Goal: Task Accomplishment & Management: Manage account settings

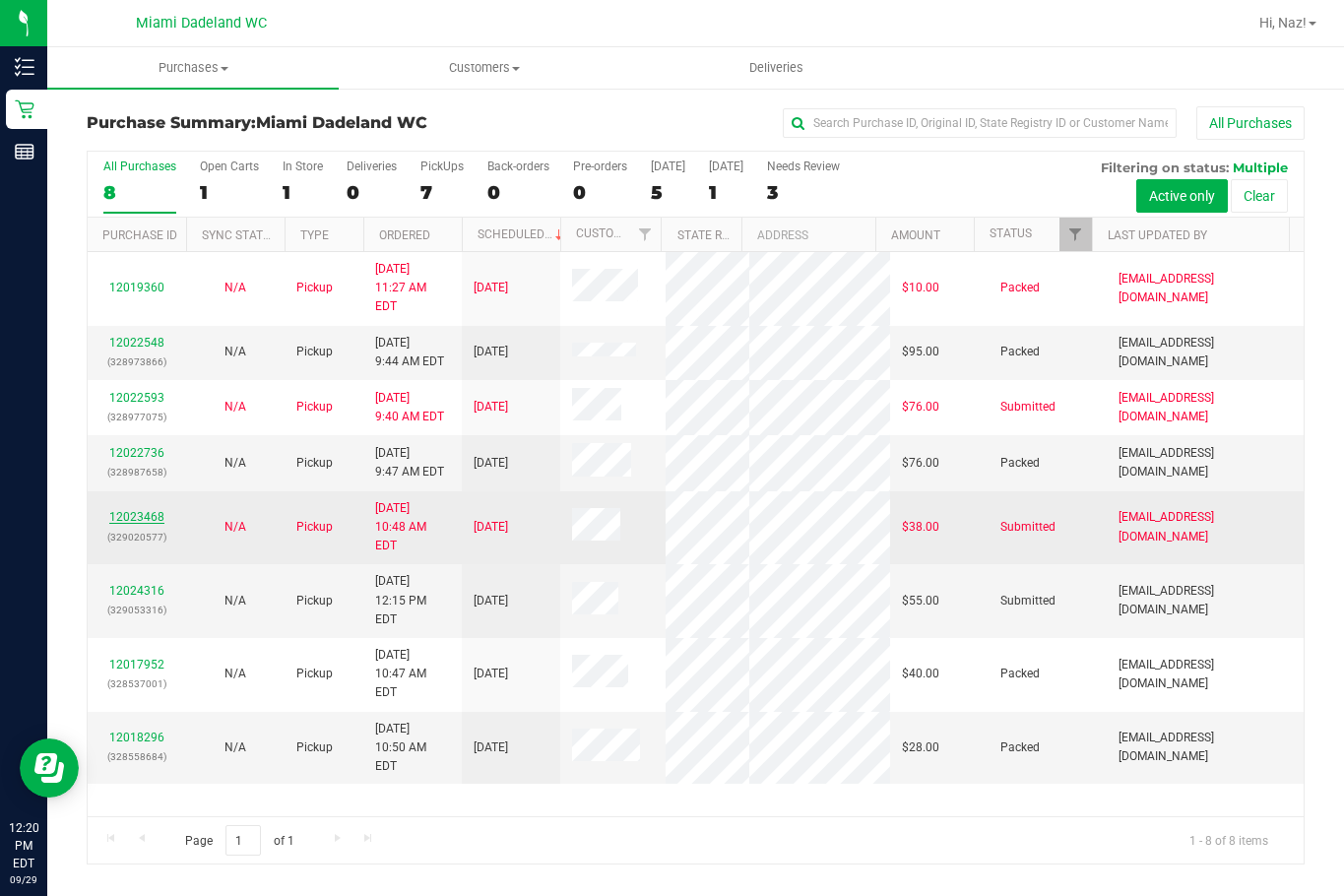
click at [140, 510] on link "12023468" at bounding box center [137, 517] width 55 height 14
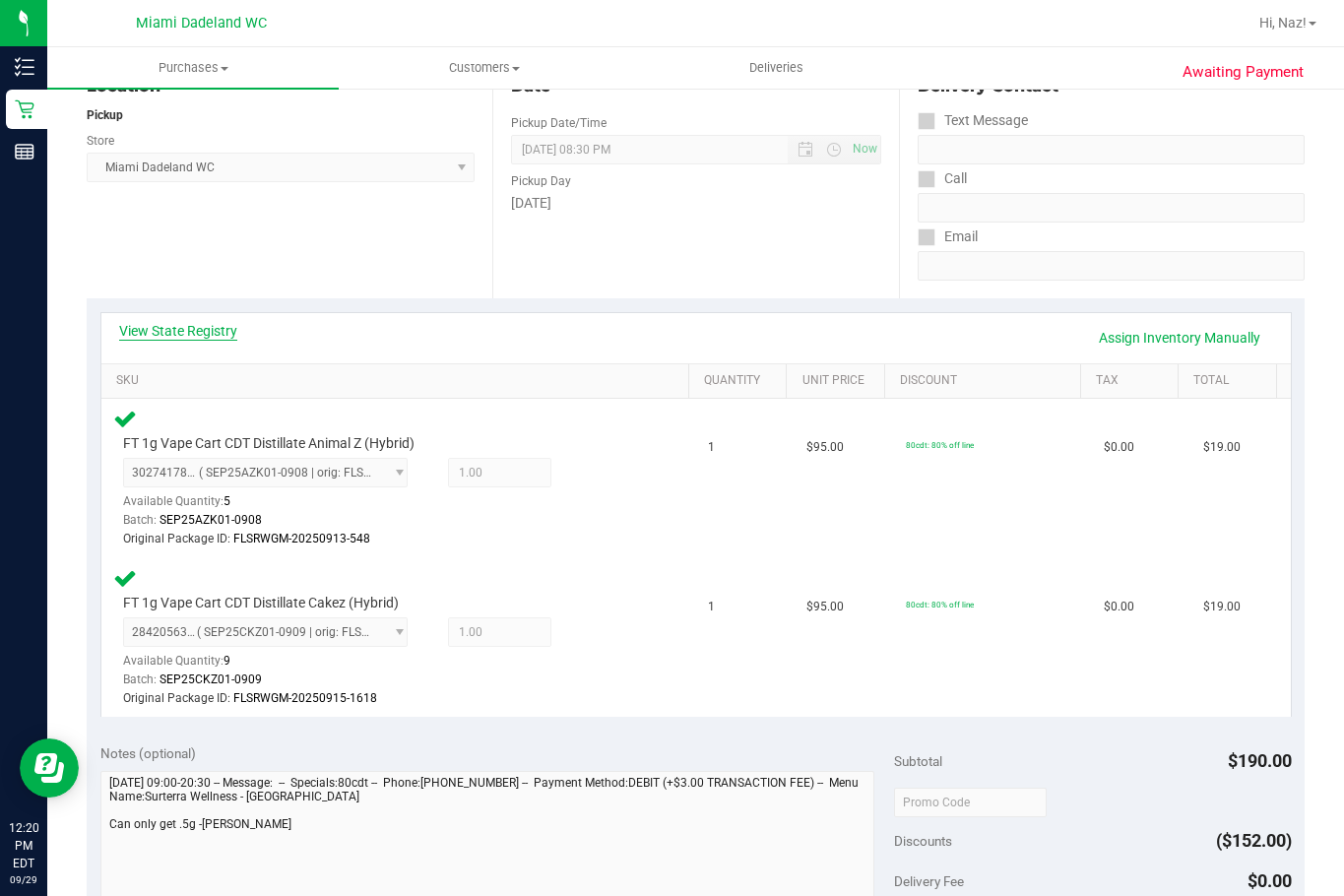
scroll to position [197, 0]
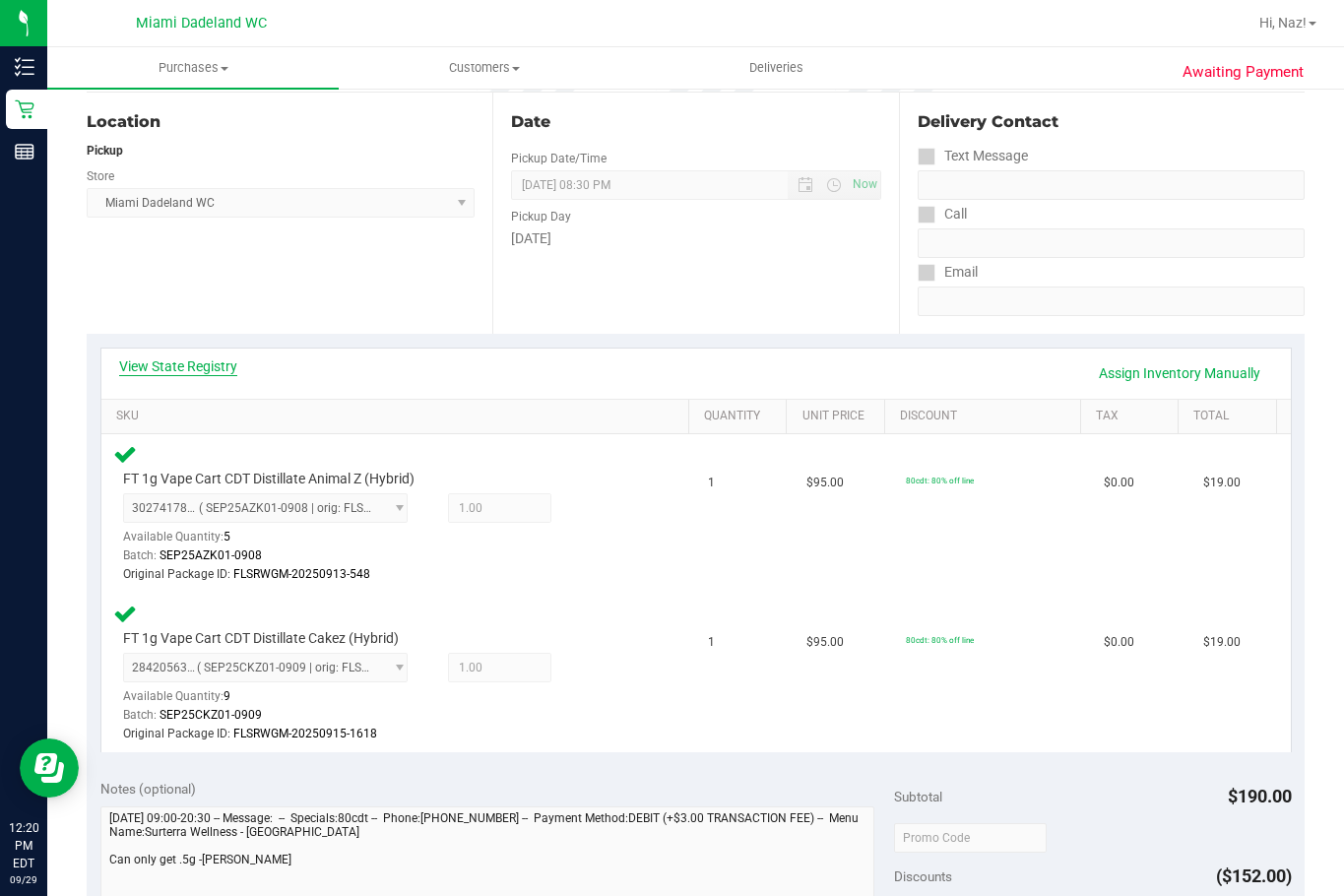
click at [208, 366] on link "View State Registry" at bounding box center [179, 366] width 118 height 20
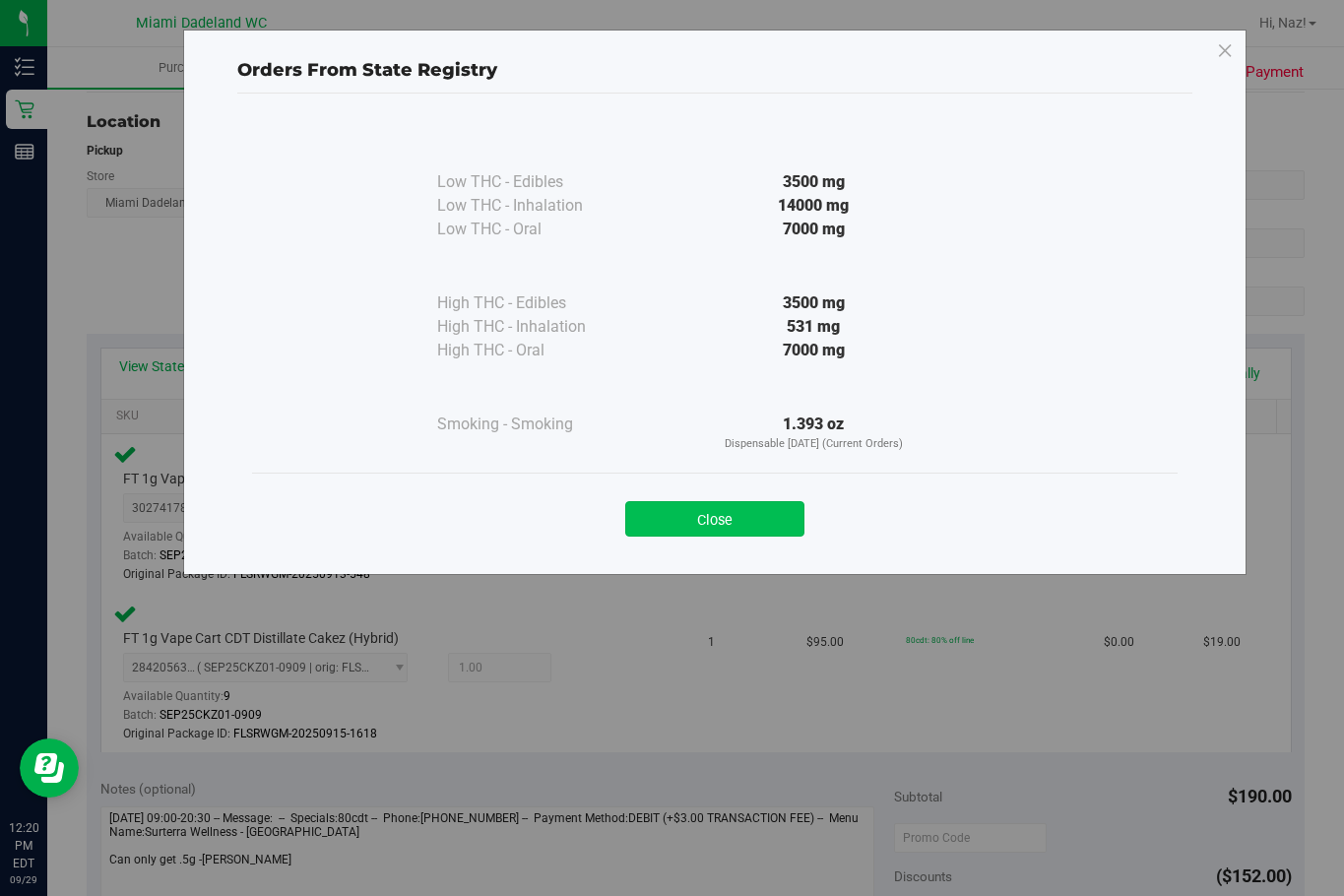
click at [696, 519] on button "Close" at bounding box center [715, 519] width 180 height 36
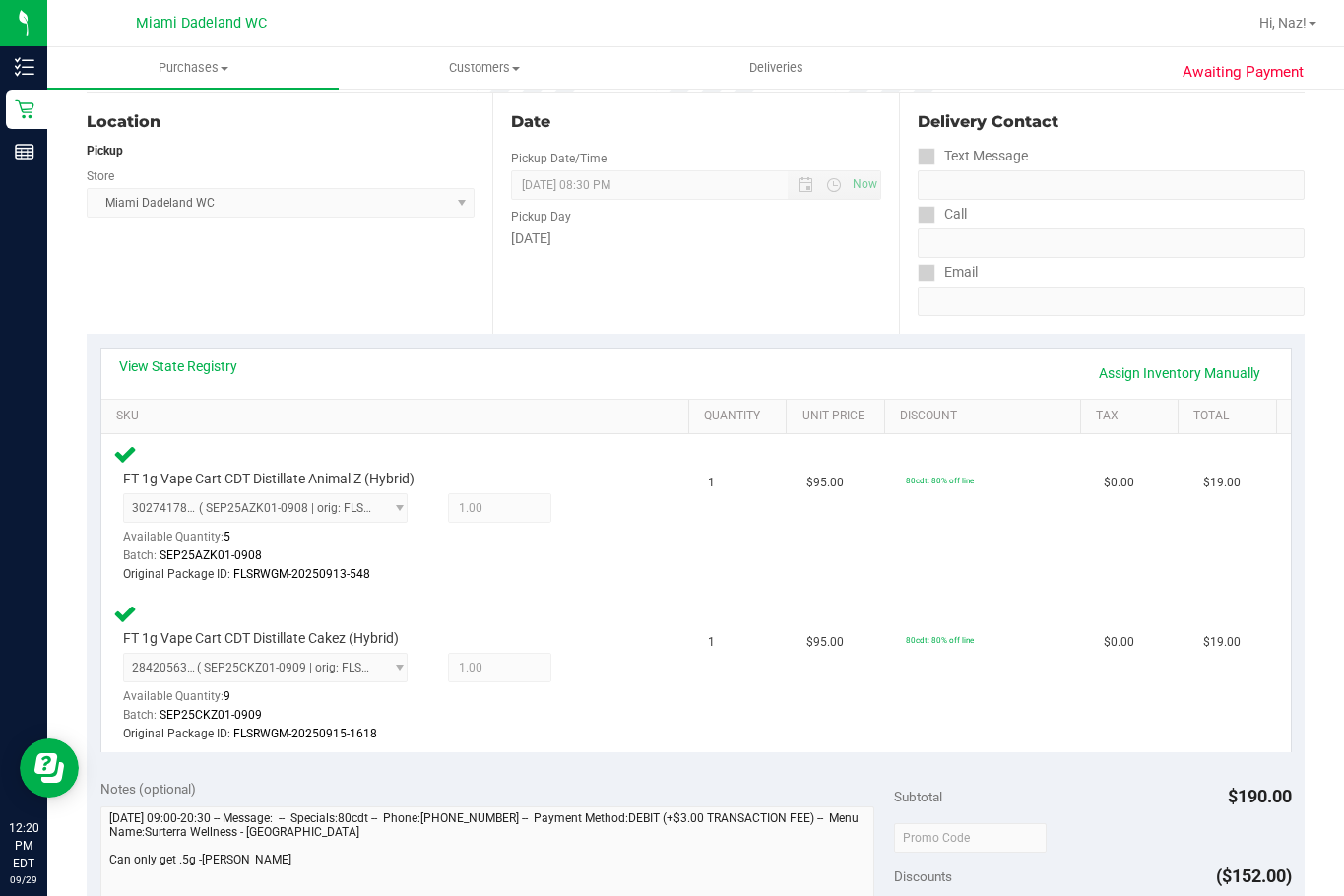
click at [158, 349] on div "View State Registry Assign Inventory Manually" at bounding box center [697, 373] width 1190 height 50
click at [154, 361] on link "View State Registry" at bounding box center [179, 366] width 118 height 20
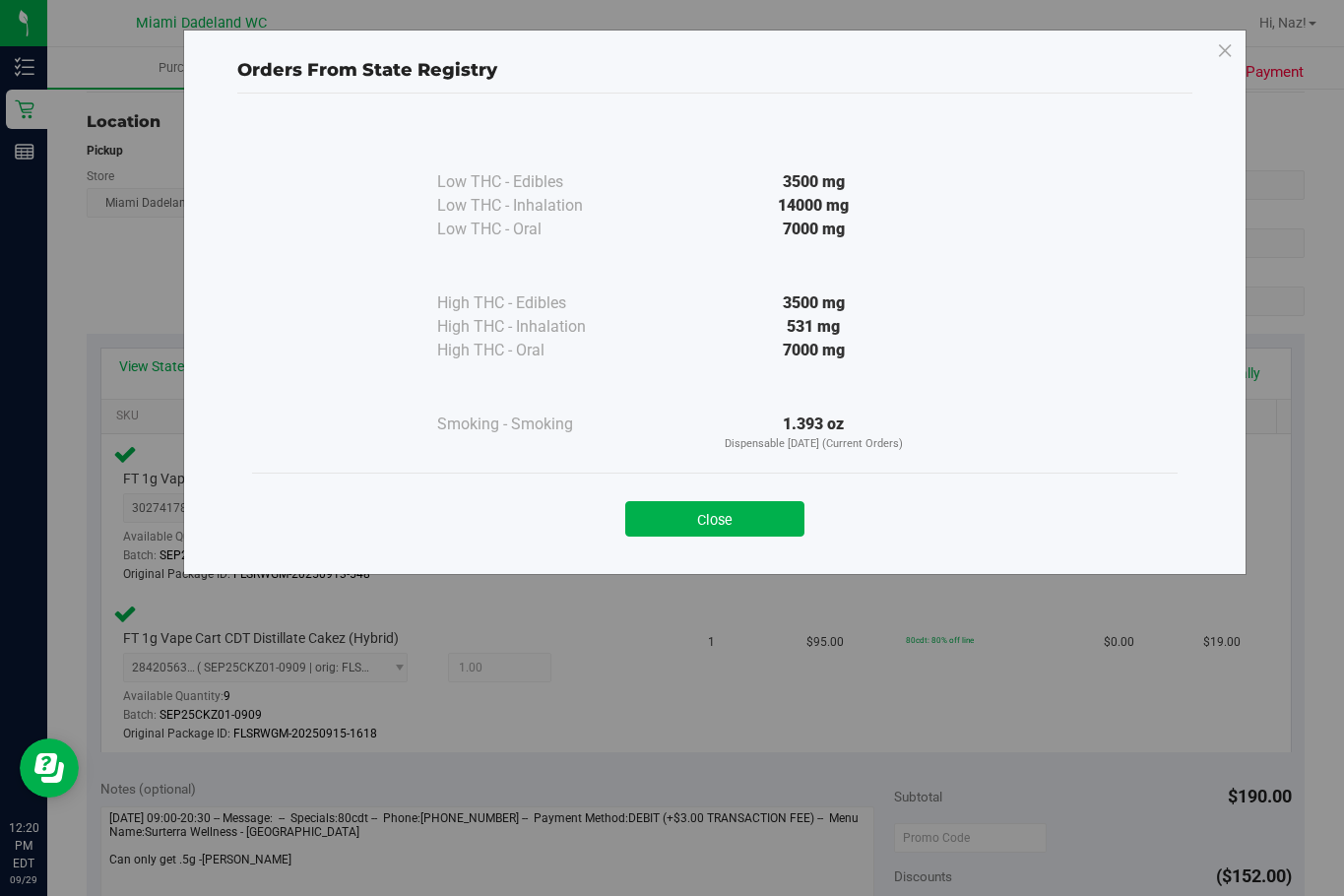
drag, startPoint x: 782, startPoint y: 328, endPoint x: 815, endPoint y: 327, distance: 33.0
click at [815, 327] on div "531 mg" at bounding box center [813, 327] width 358 height 24
click at [885, 327] on div "531 mg" at bounding box center [813, 327] width 358 height 24
click at [775, 512] on button "Close" at bounding box center [715, 519] width 180 height 36
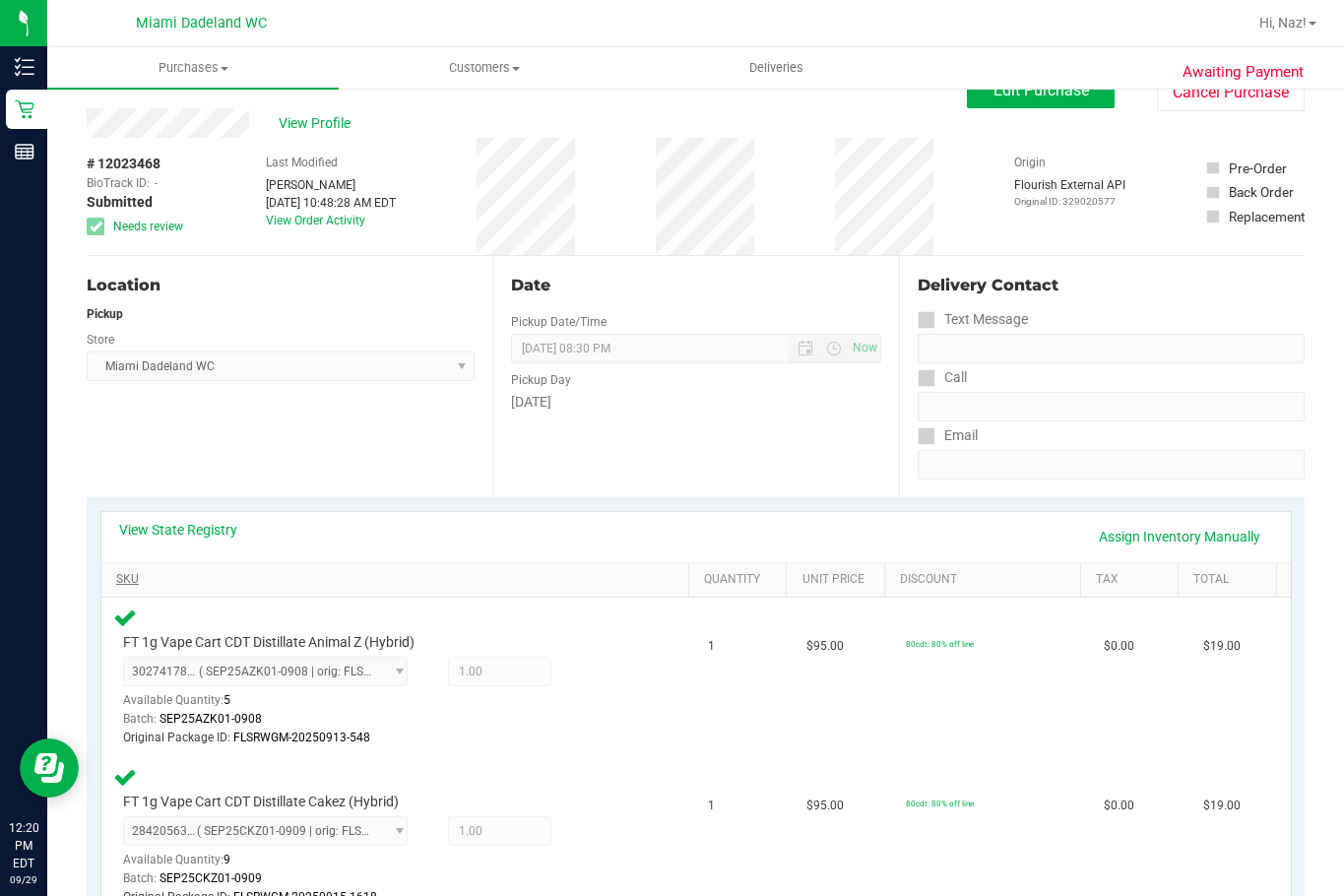
scroll to position [0, 0]
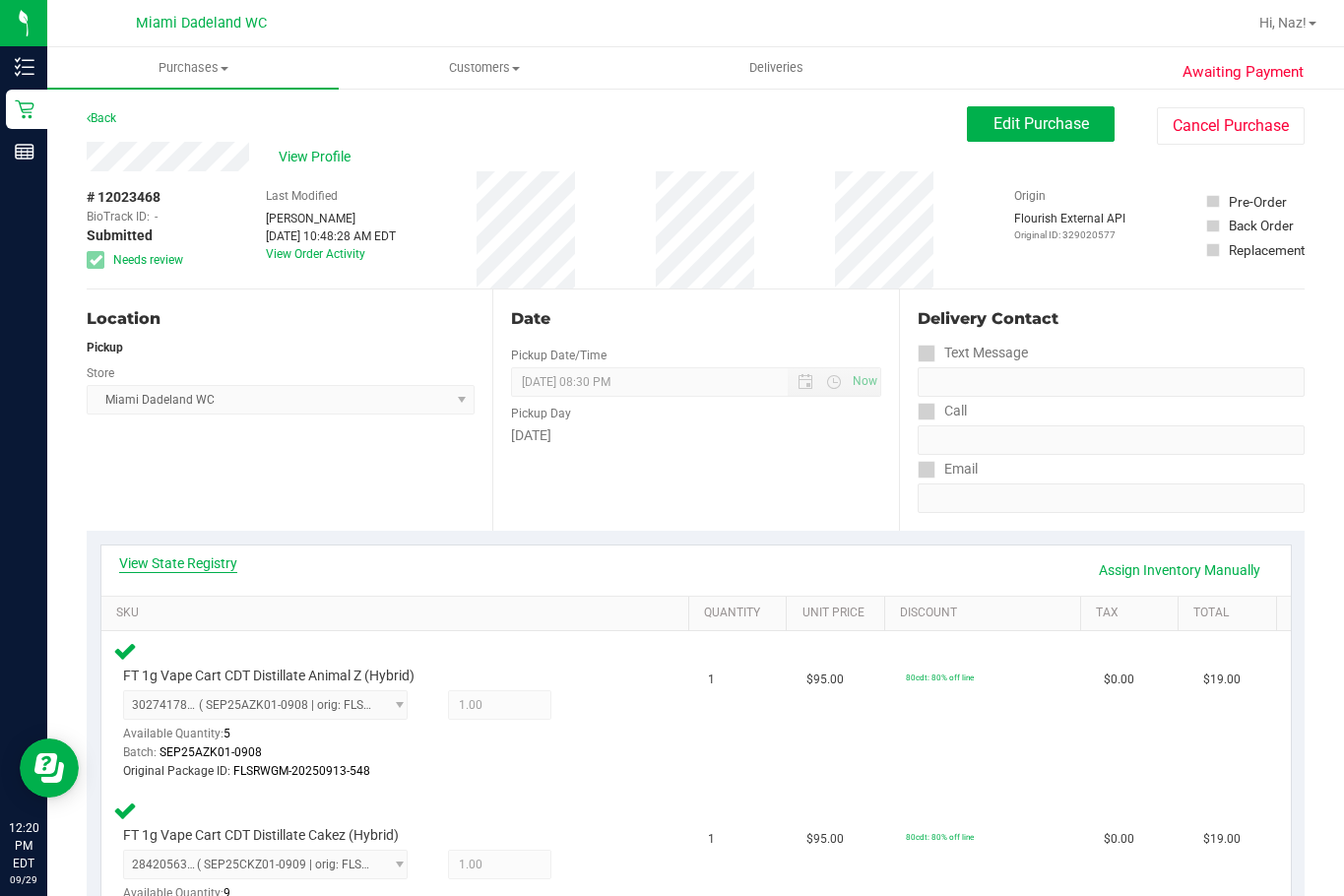
click at [203, 564] on link "View State Registry" at bounding box center [179, 563] width 118 height 20
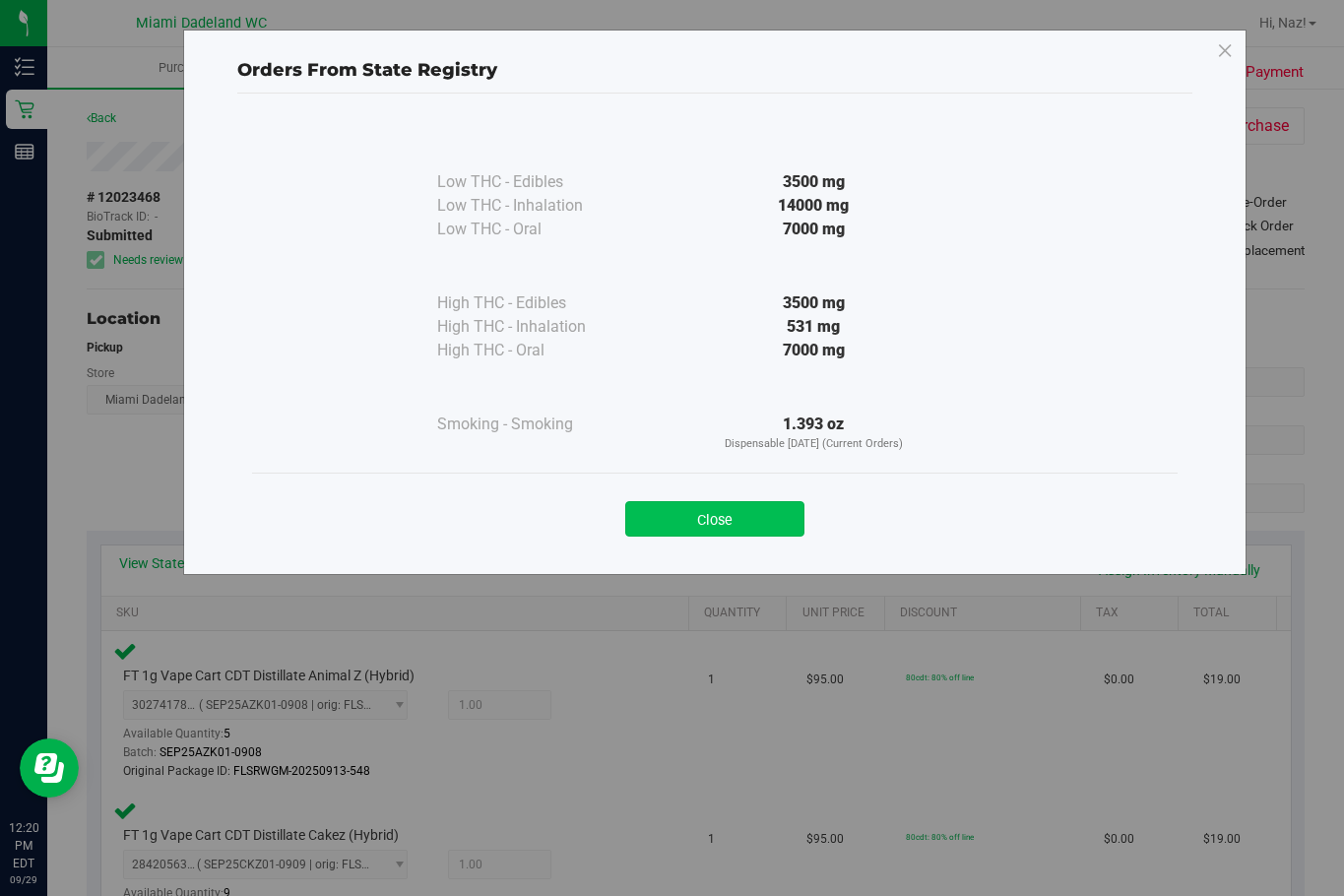
click at [716, 521] on button "Close" at bounding box center [715, 519] width 180 height 36
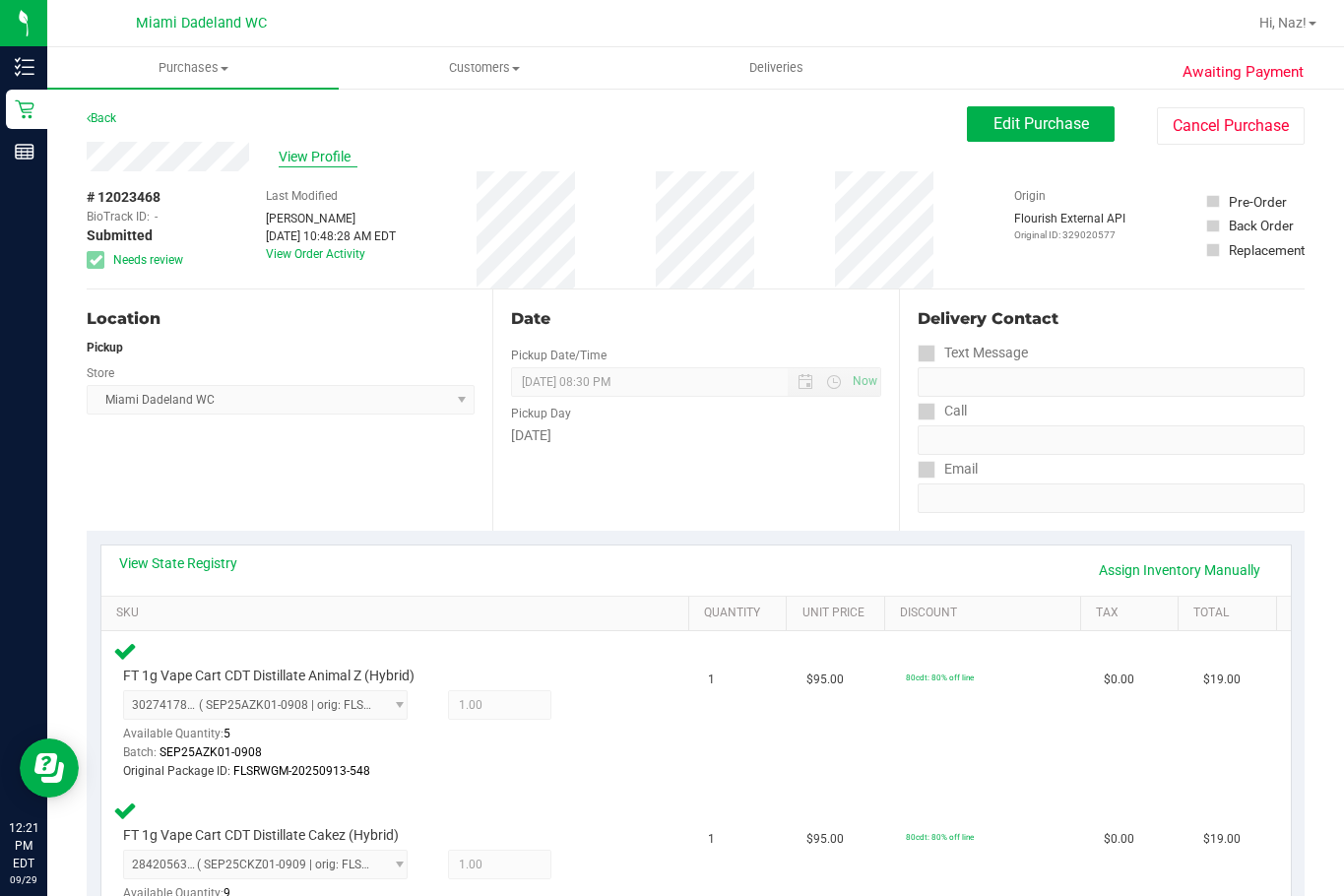
click at [336, 157] on span "View Profile" at bounding box center [318, 157] width 79 height 21
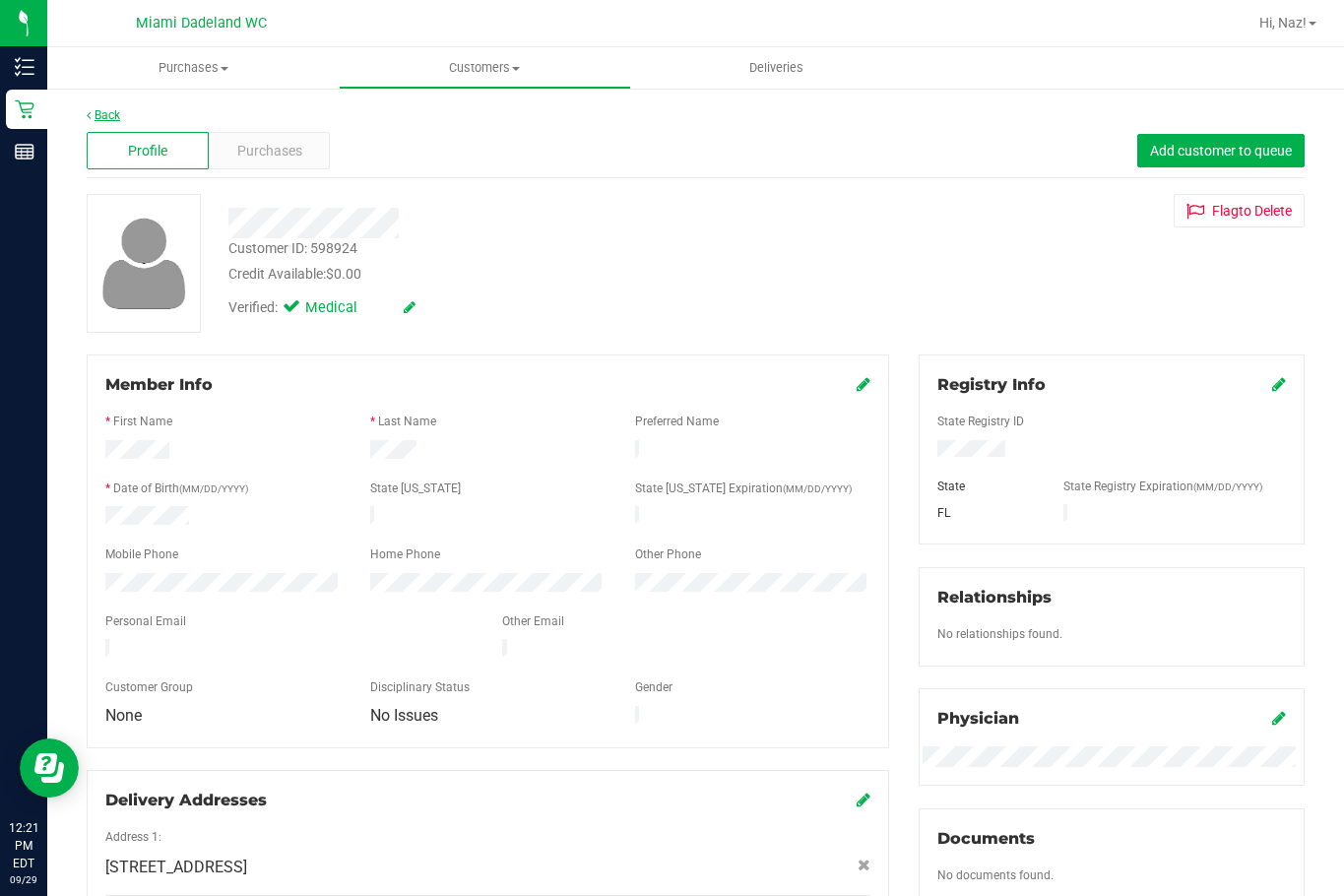
click at [110, 111] on link "Back" at bounding box center [104, 115] width 34 height 14
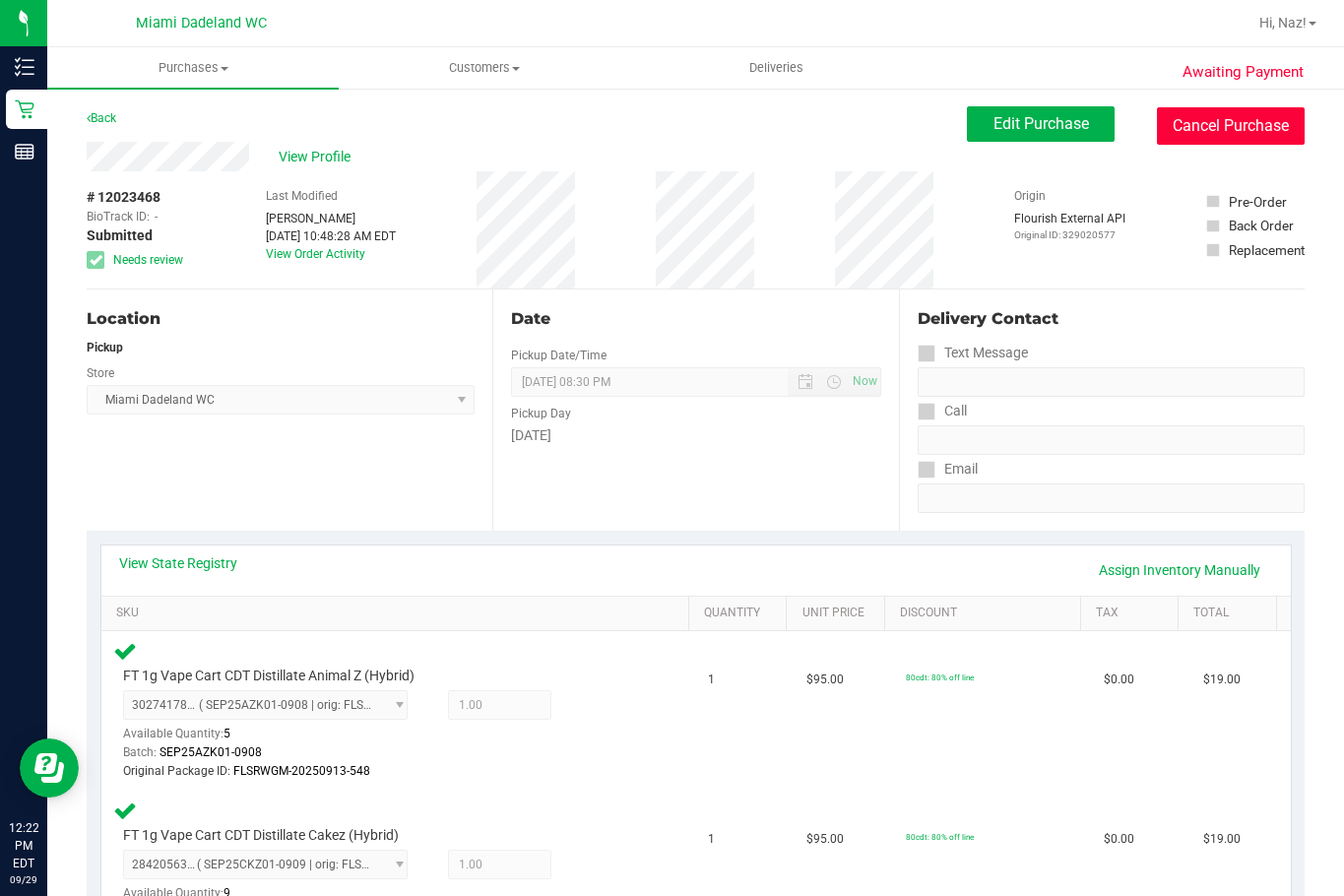
click at [1159, 122] on button "Cancel Purchase" at bounding box center [1232, 126] width 148 height 37
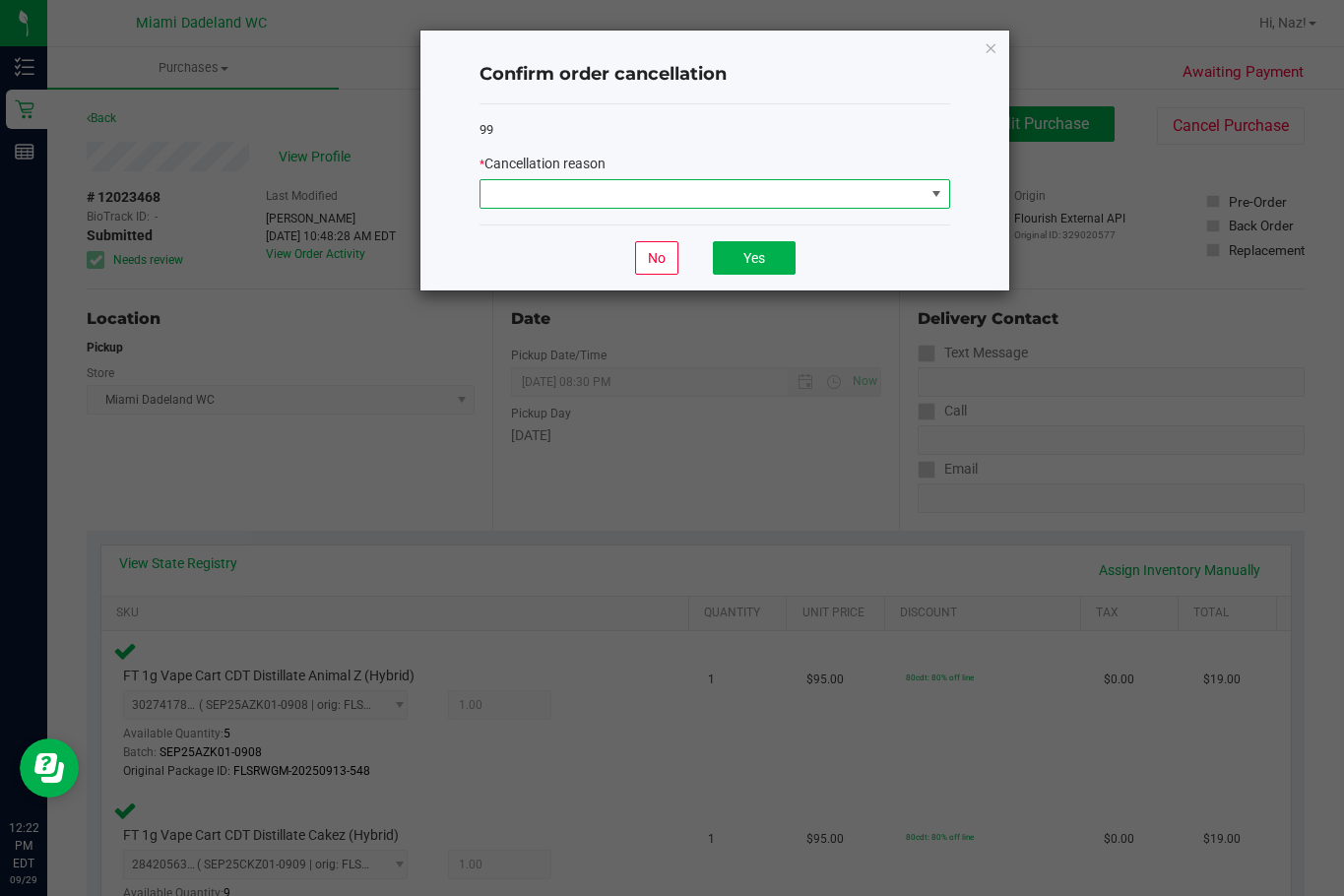
click at [715, 191] on span at bounding box center [703, 194] width 444 height 28
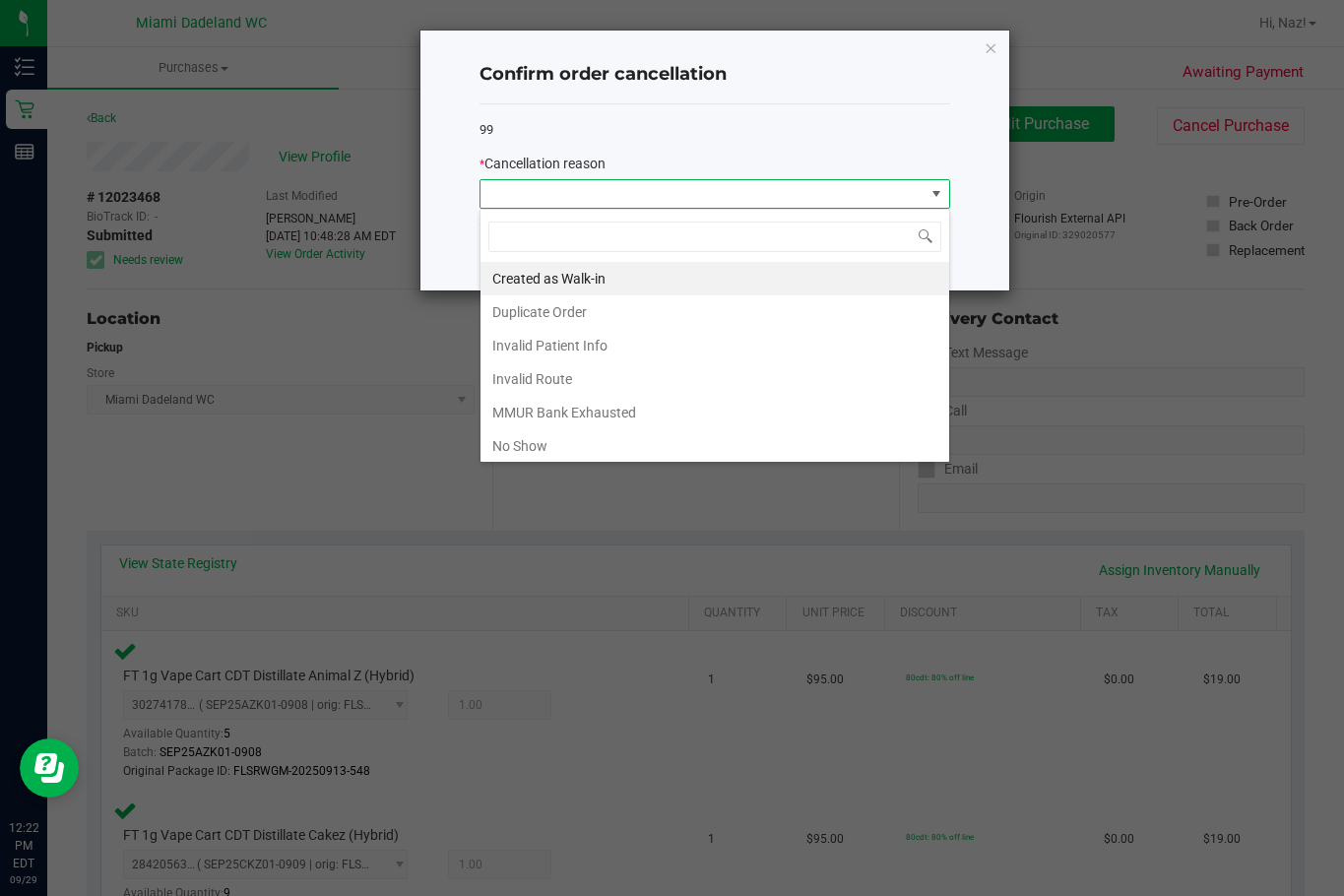
scroll to position [30, 471]
click at [732, 403] on li "MMUR Bank Exhausted" at bounding box center [714, 412] width 469 height 34
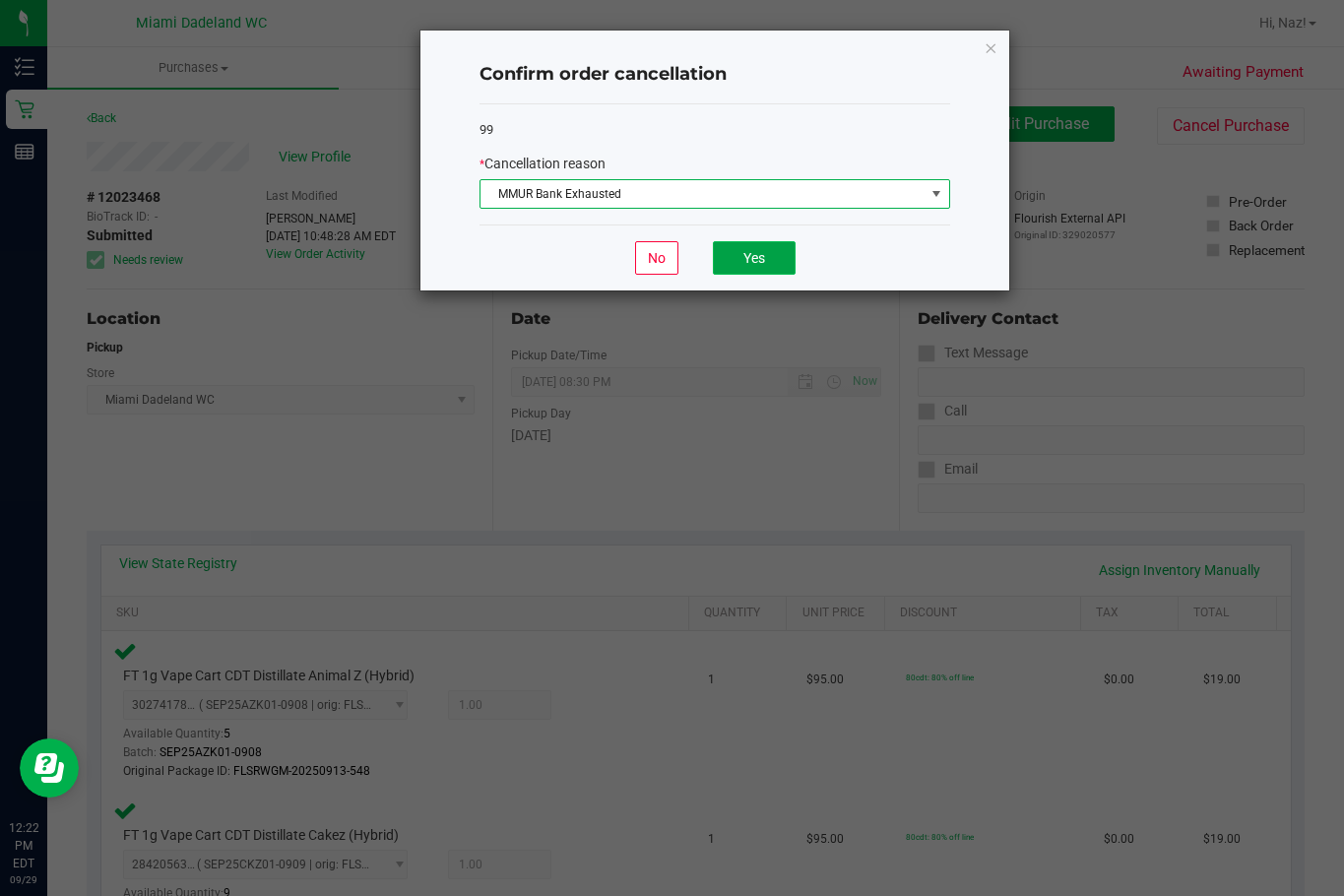
click at [720, 259] on button "Yes" at bounding box center [755, 259] width 83 height 34
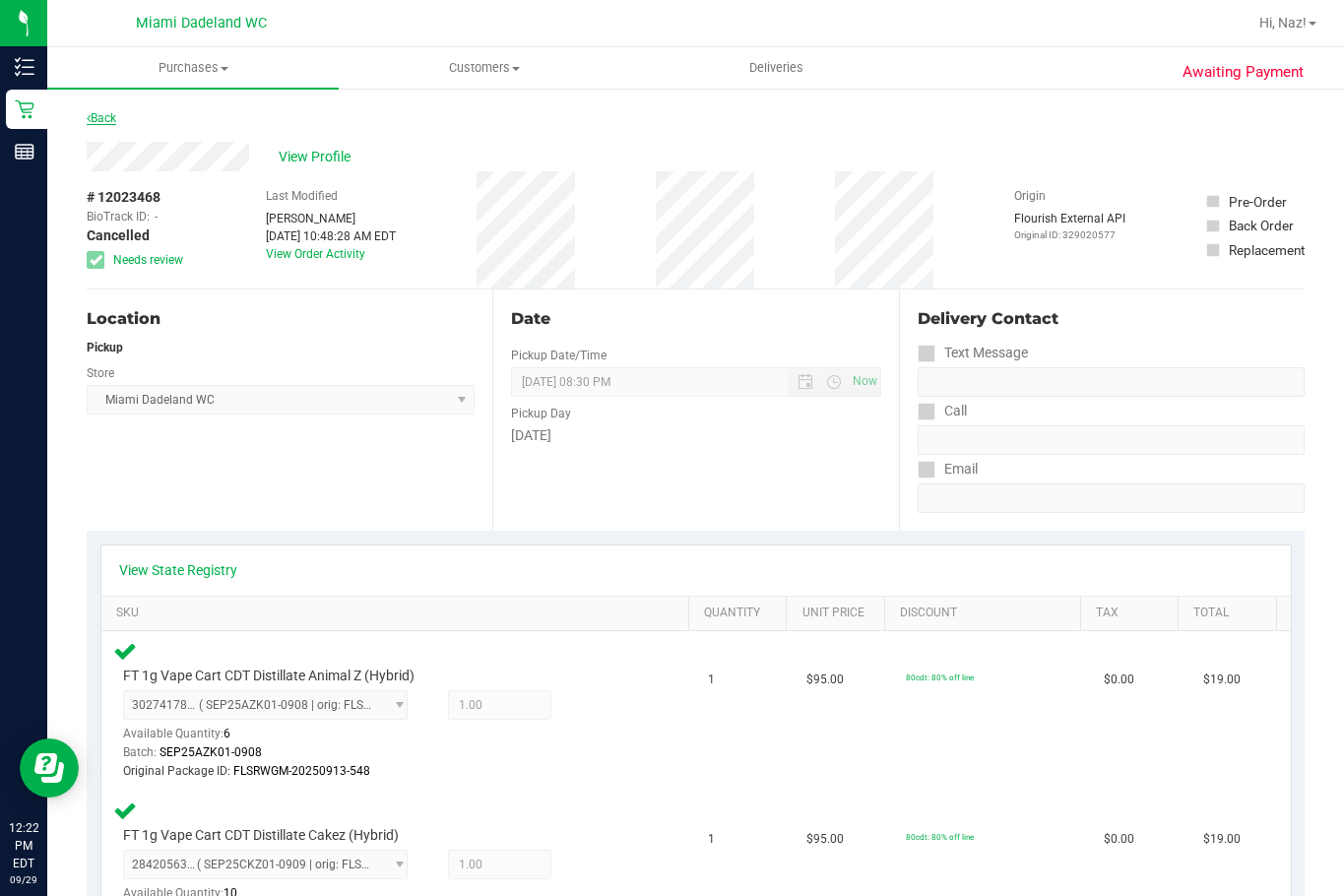
click at [115, 121] on link "Back" at bounding box center [102, 118] width 30 height 14
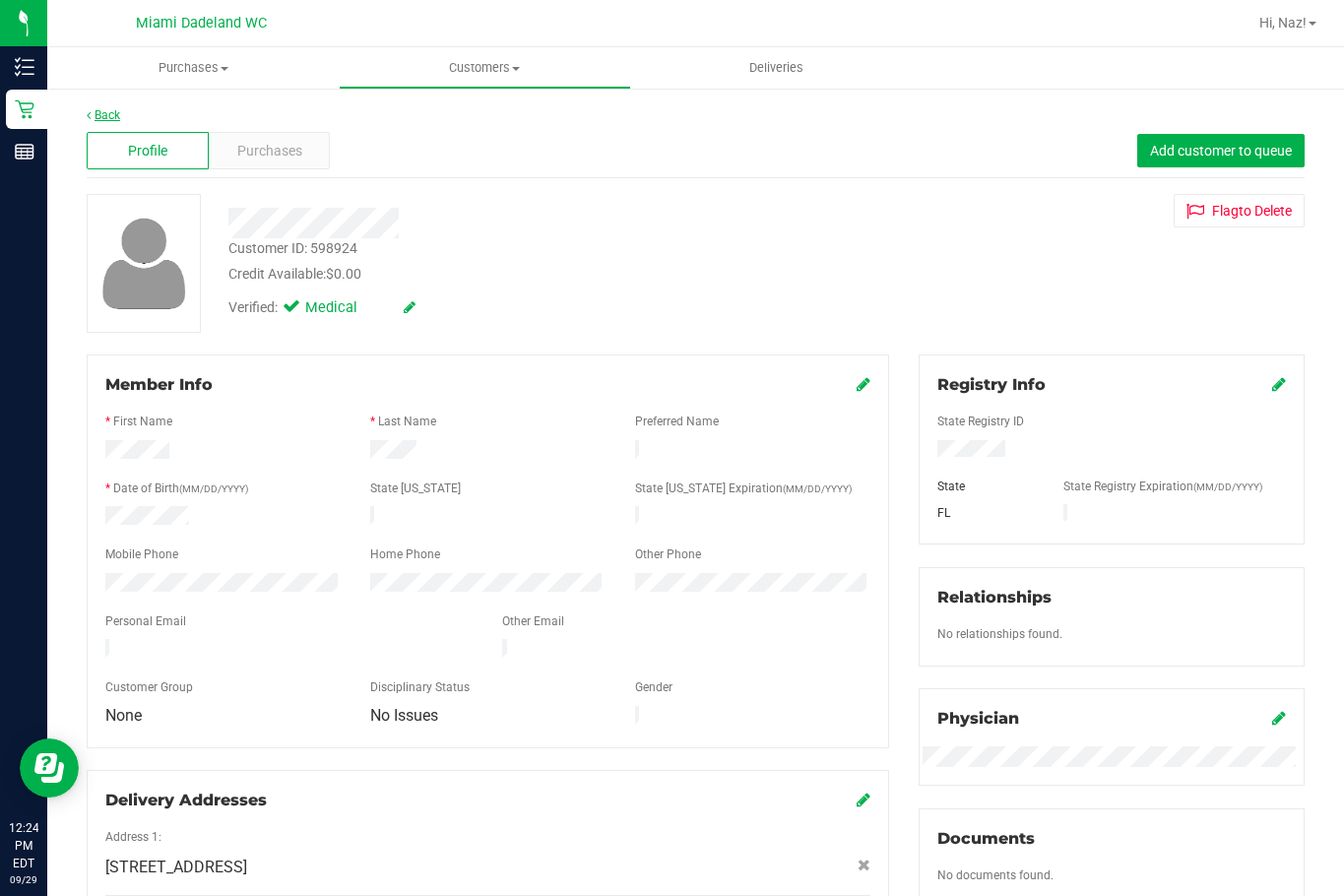
click at [107, 120] on link "Back" at bounding box center [104, 115] width 34 height 14
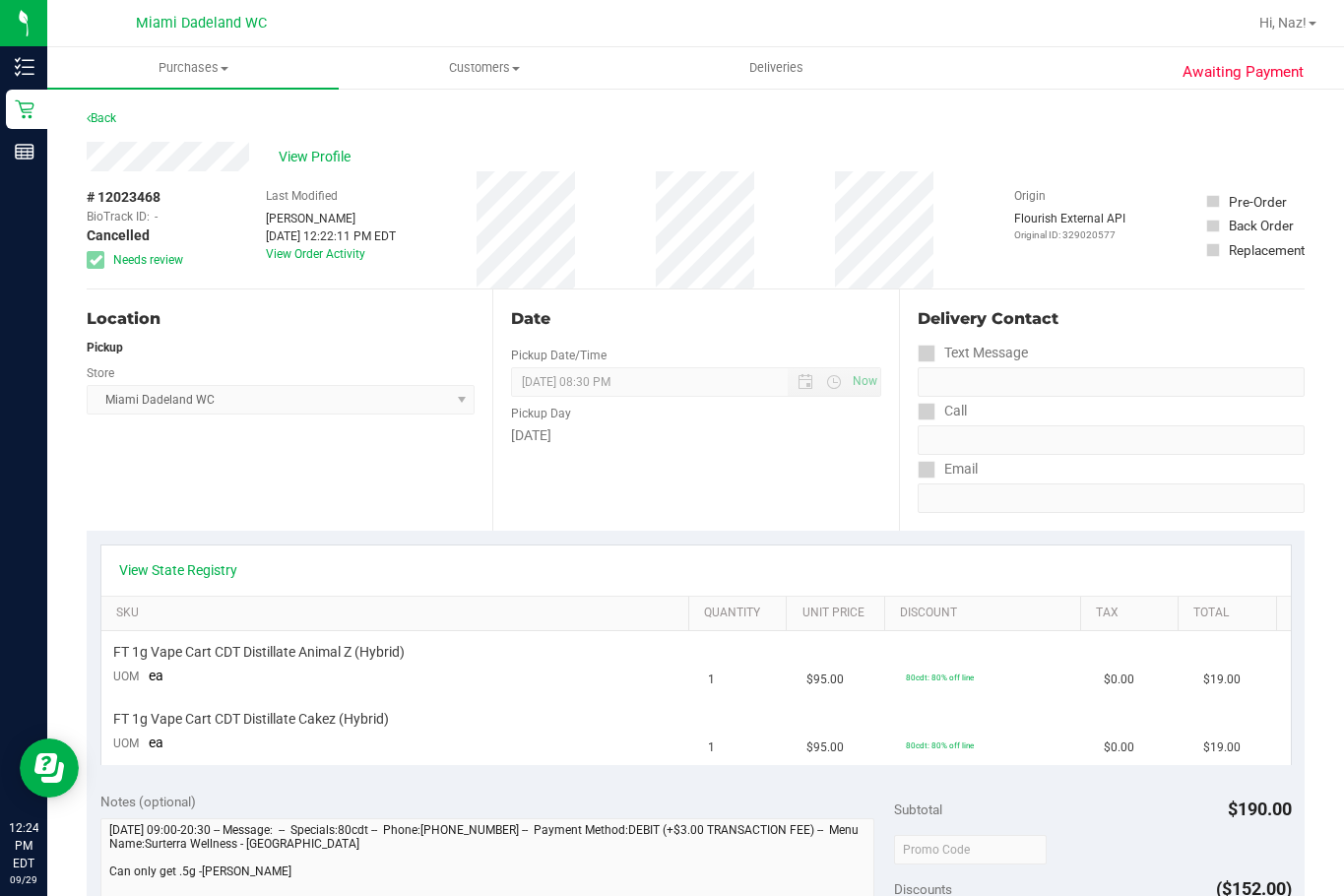
click at [73, 126] on div "Awaiting Payment Back View Profile # 12023468 BioTrack ID: - Cancelled Needs re…" at bounding box center [696, 866] width 1297 height 1559
click at [104, 122] on link "Back" at bounding box center [102, 118] width 30 height 14
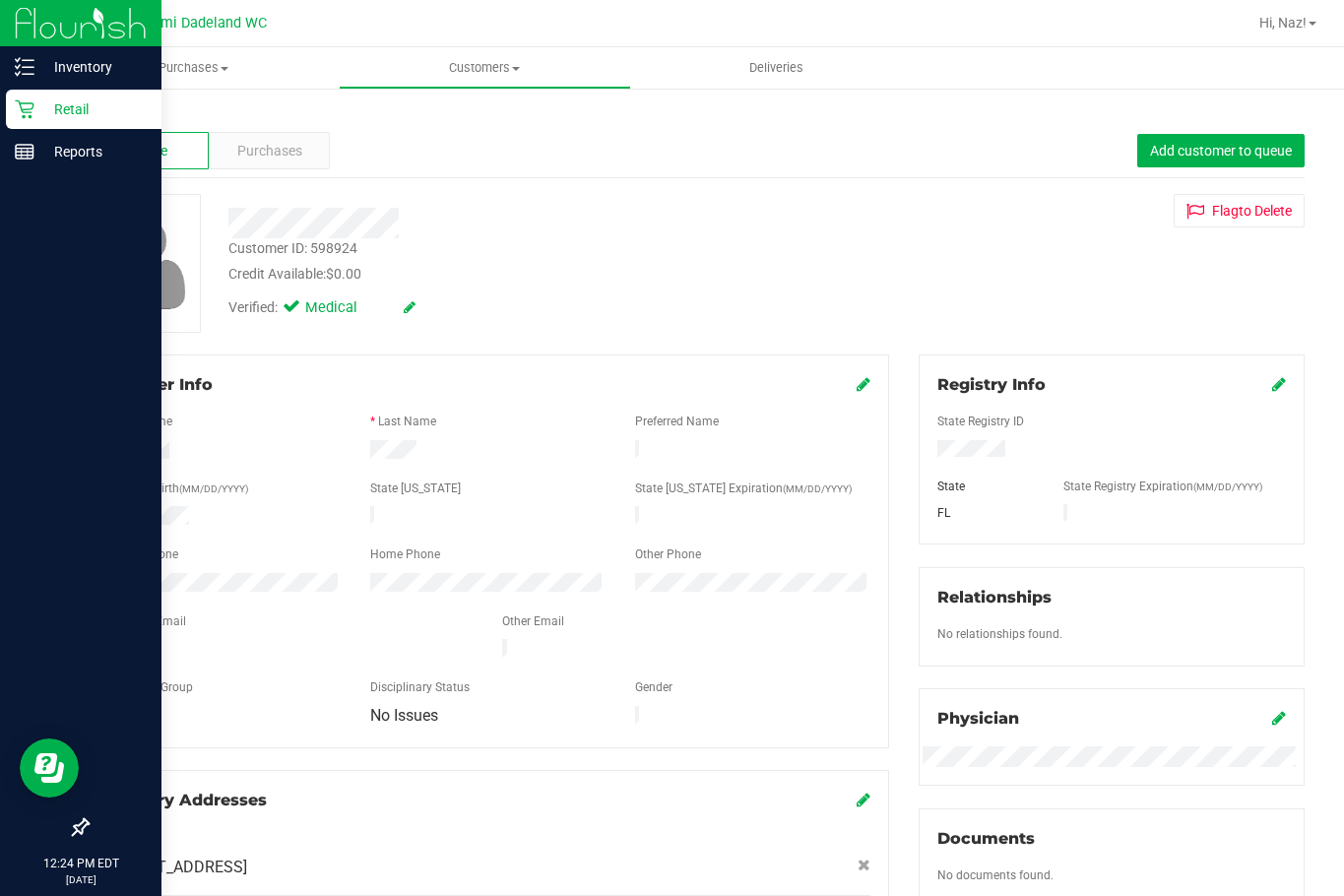
click at [66, 116] on p "Retail" at bounding box center [94, 110] width 118 height 24
